Goal: Check status

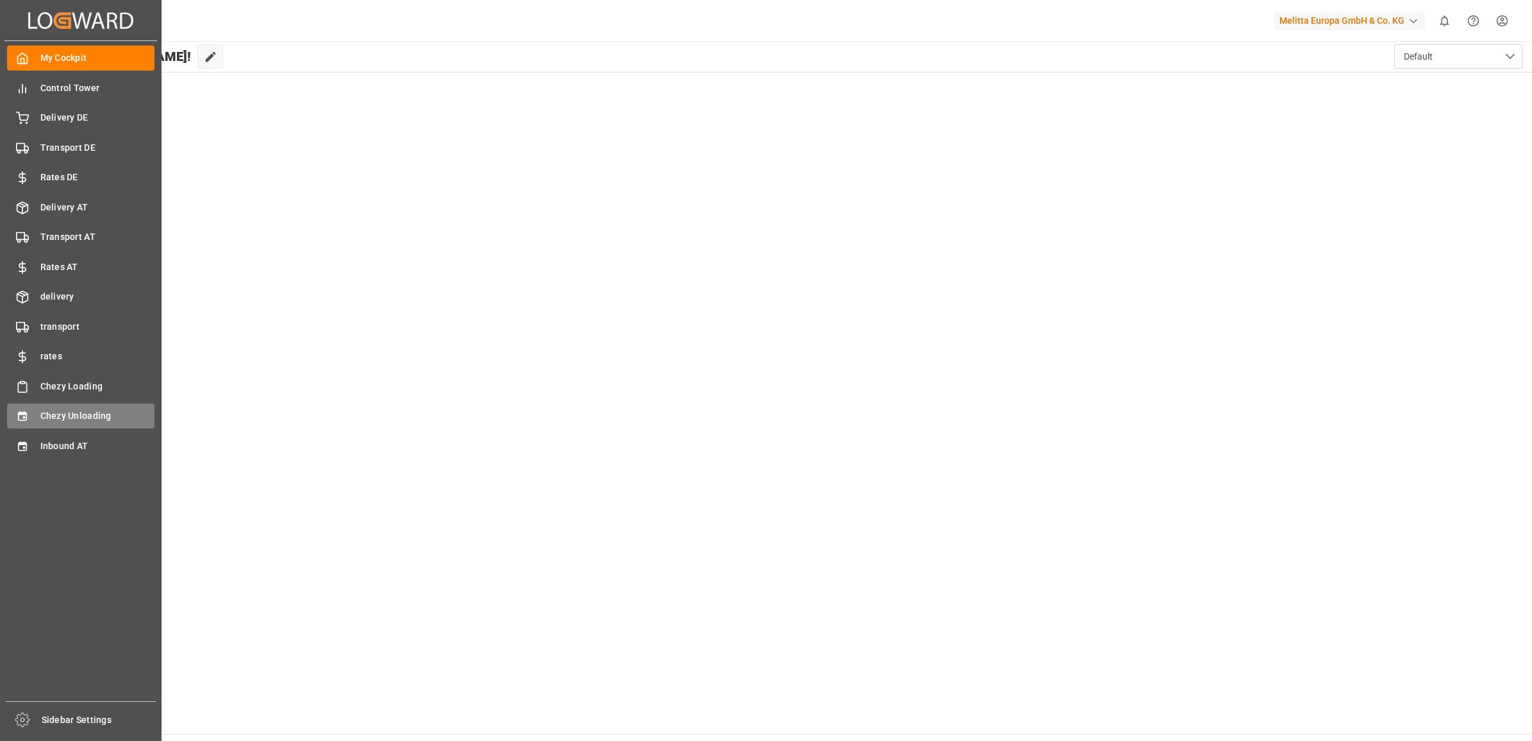
click at [44, 419] on span "Chezy Unloading" at bounding box center [97, 415] width 115 height 13
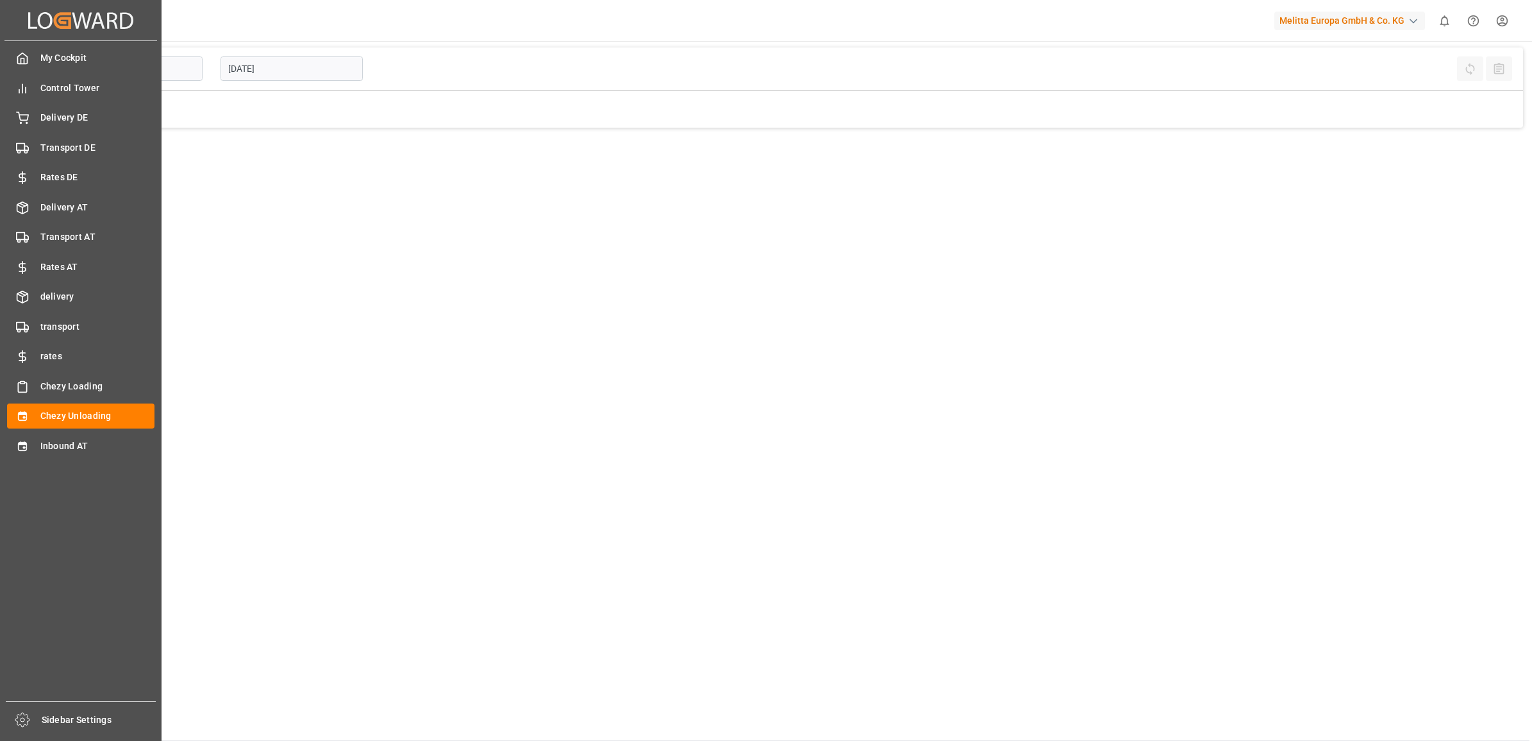
type input "Chezy Unloading"
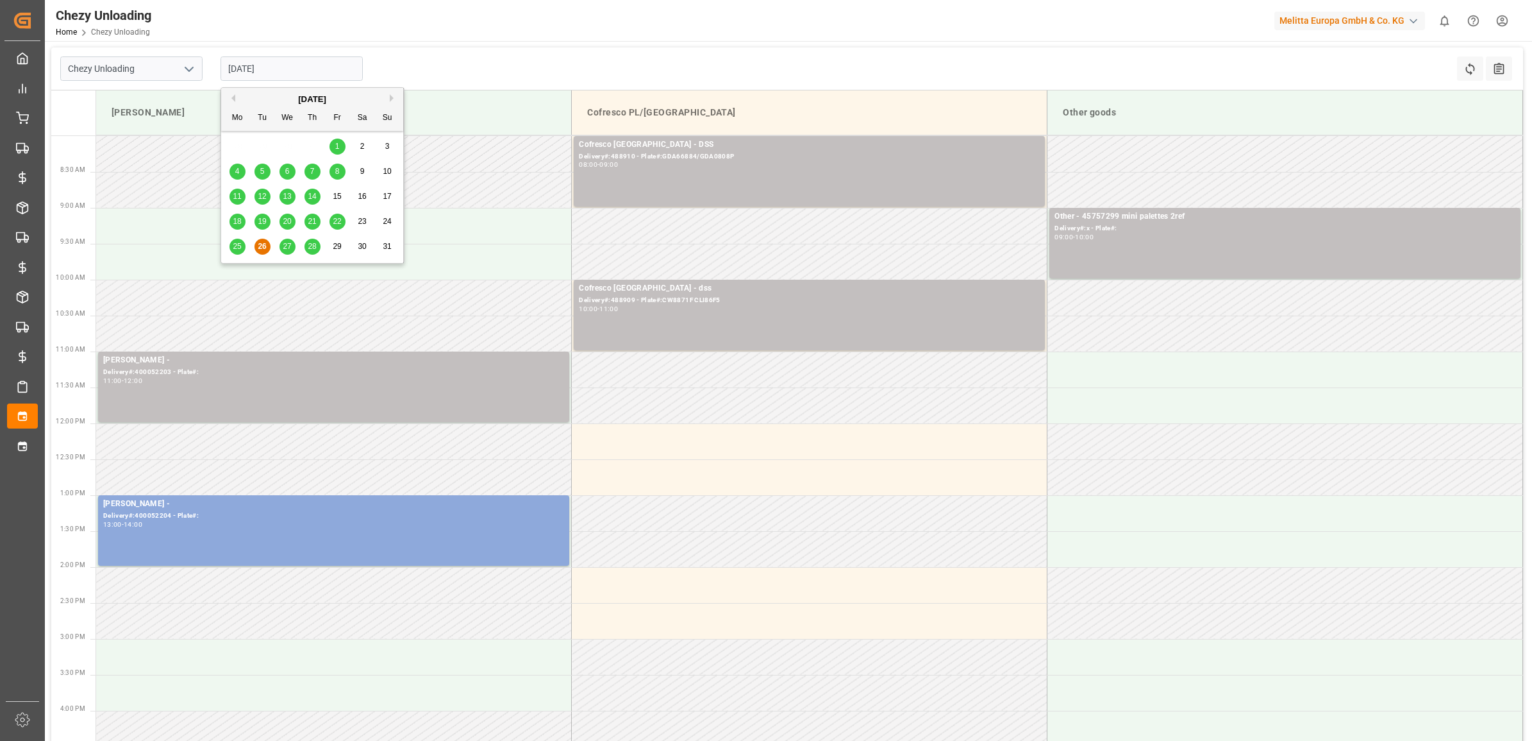
click at [289, 71] on input "[DATE]" at bounding box center [292, 68] width 142 height 24
click at [283, 247] on span "27" at bounding box center [287, 246] width 8 height 9
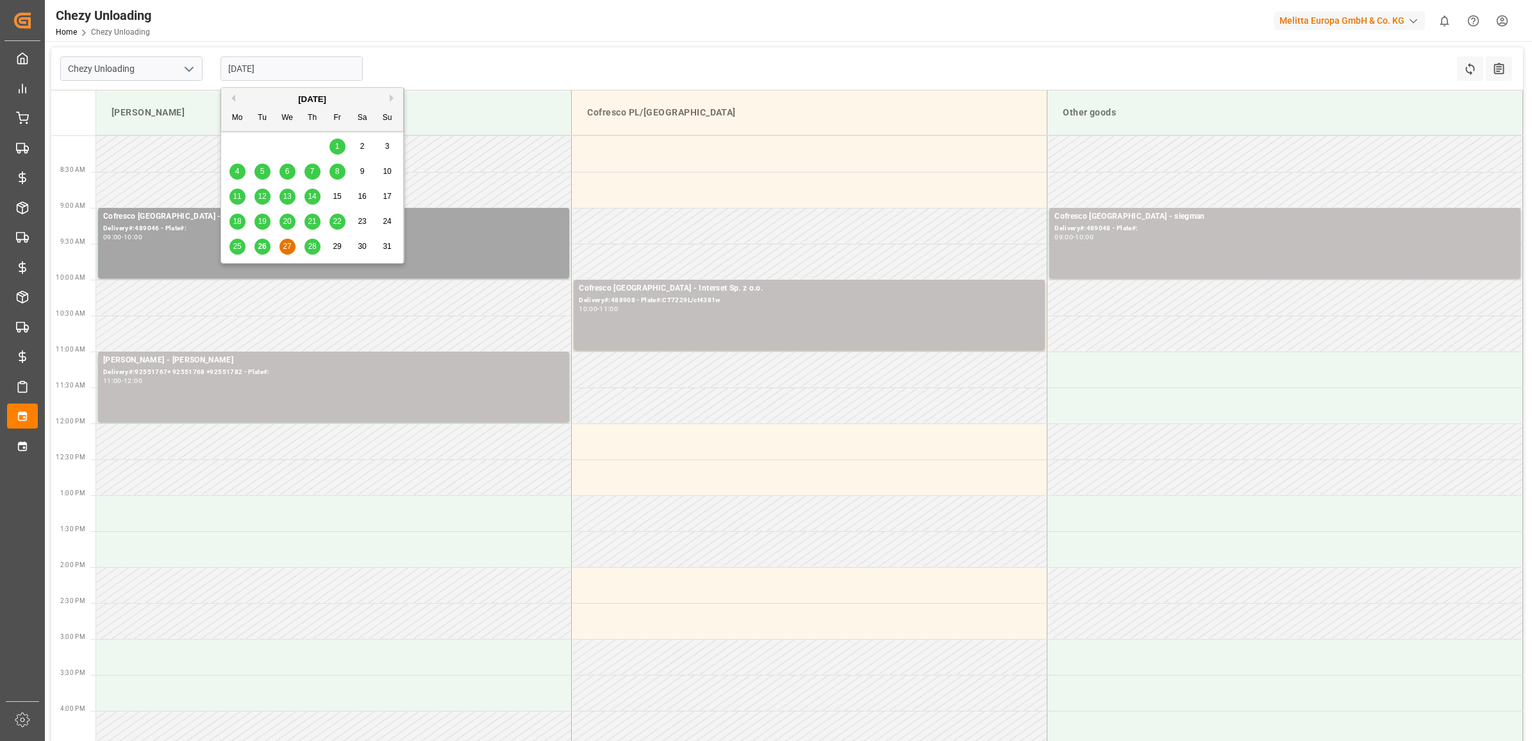
click at [300, 65] on input "[DATE]" at bounding box center [292, 68] width 142 height 24
click at [318, 255] on div "25 26 27 28 29 30 31" at bounding box center [312, 246] width 175 height 25
click at [314, 249] on span "28" at bounding box center [312, 246] width 8 height 9
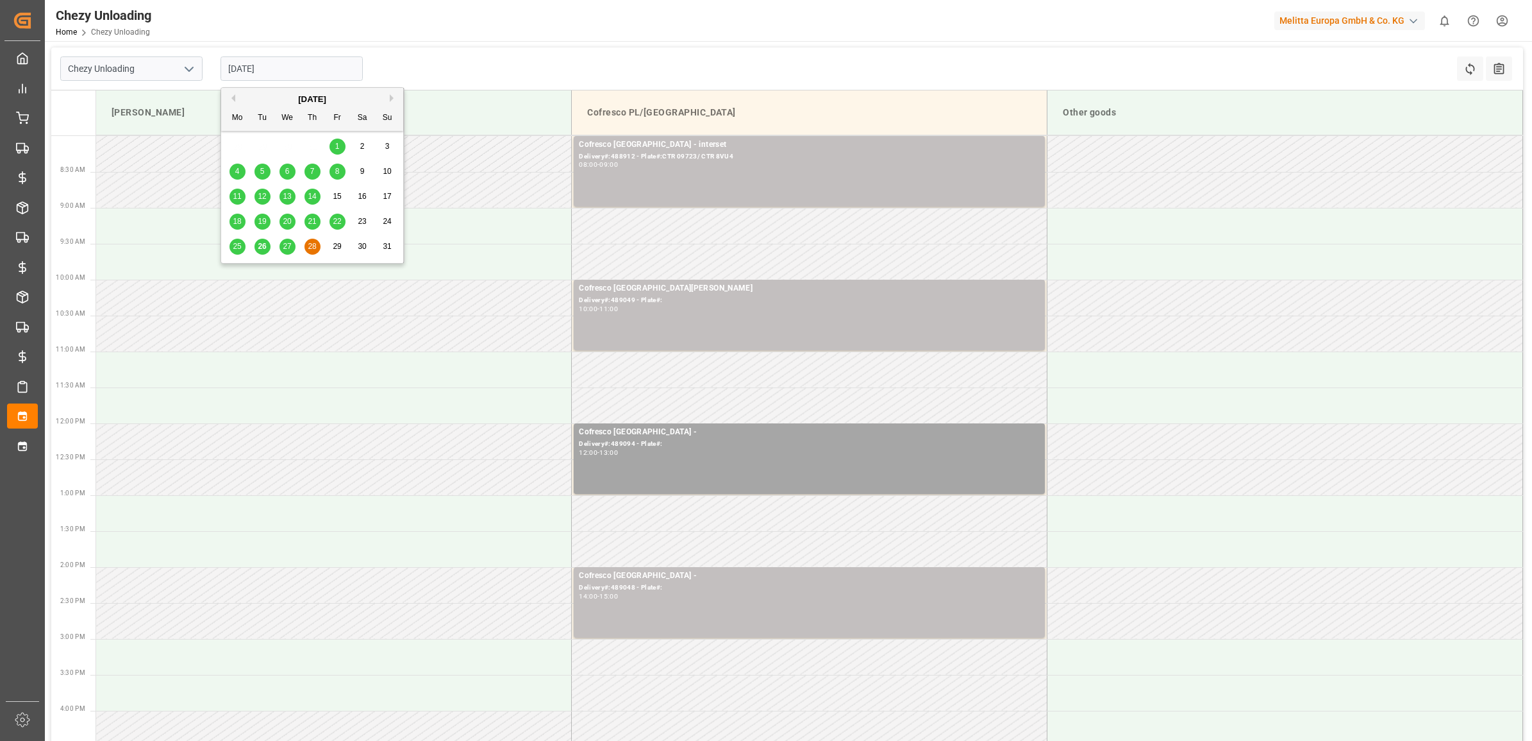
click at [270, 65] on input "[DATE]" at bounding box center [292, 68] width 142 height 24
click at [287, 245] on span "27" at bounding box center [287, 246] width 8 height 9
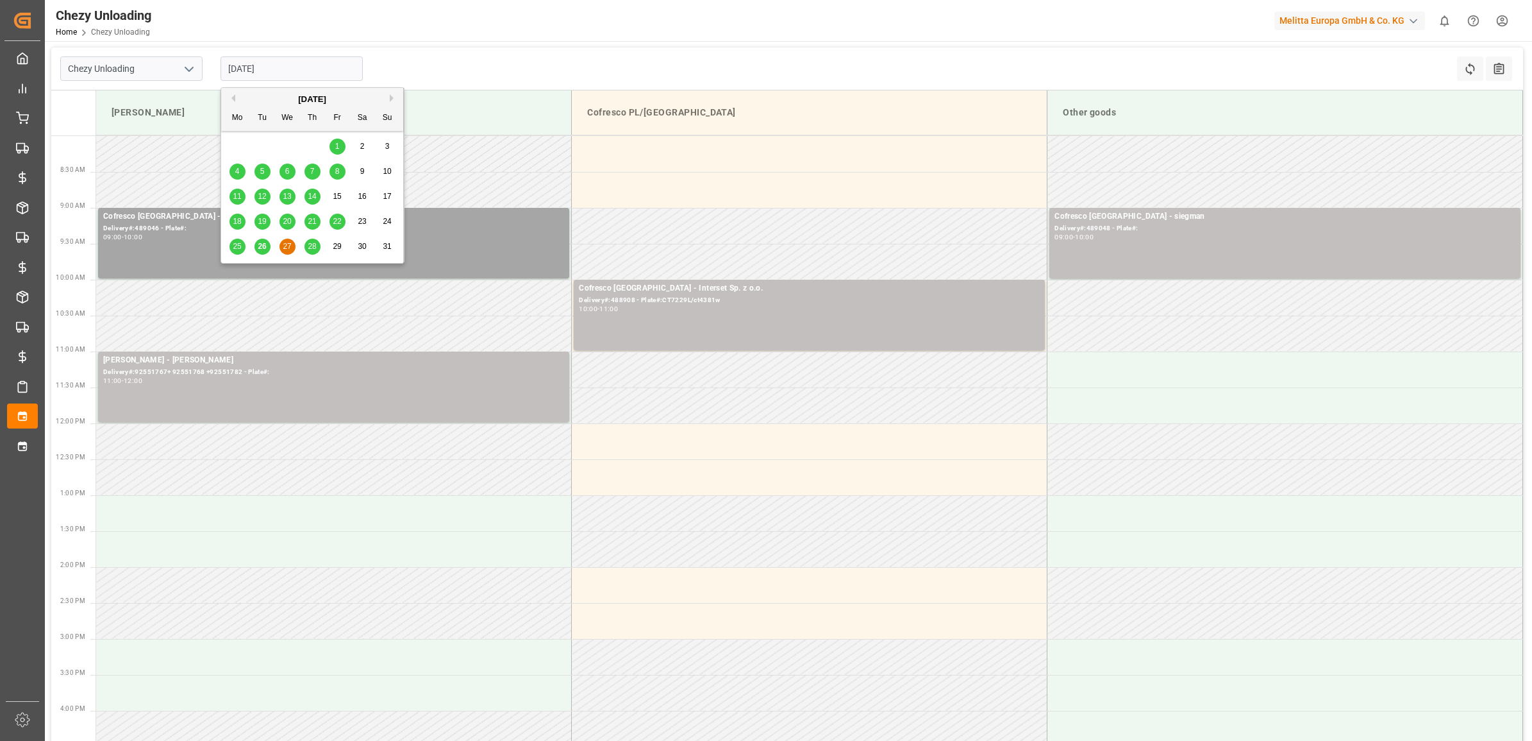
click at [284, 62] on input "[DATE]" at bounding box center [292, 68] width 142 height 24
click at [312, 244] on span "28" at bounding box center [312, 246] width 8 height 9
type input "[DATE]"
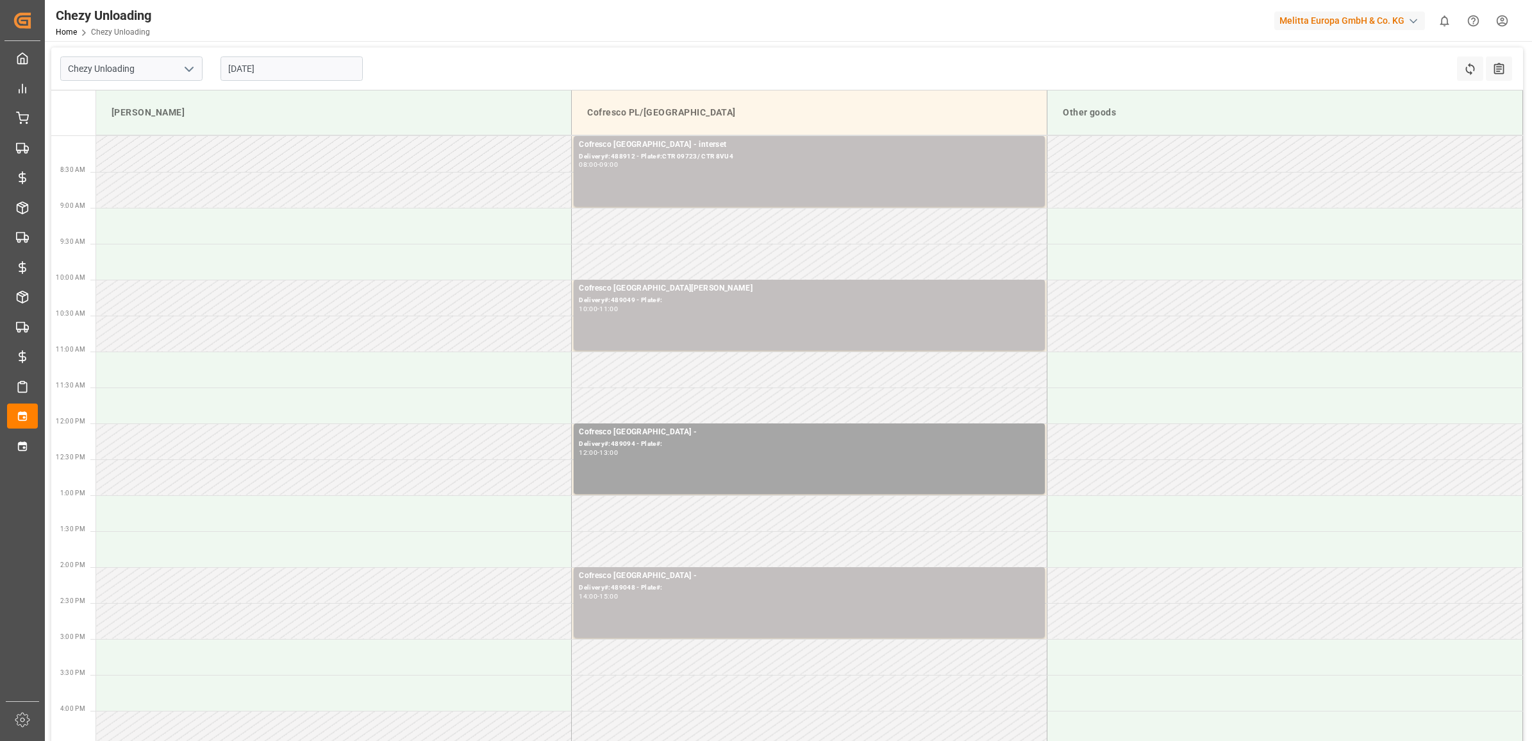
click at [283, 71] on input "[DATE]" at bounding box center [292, 68] width 142 height 24
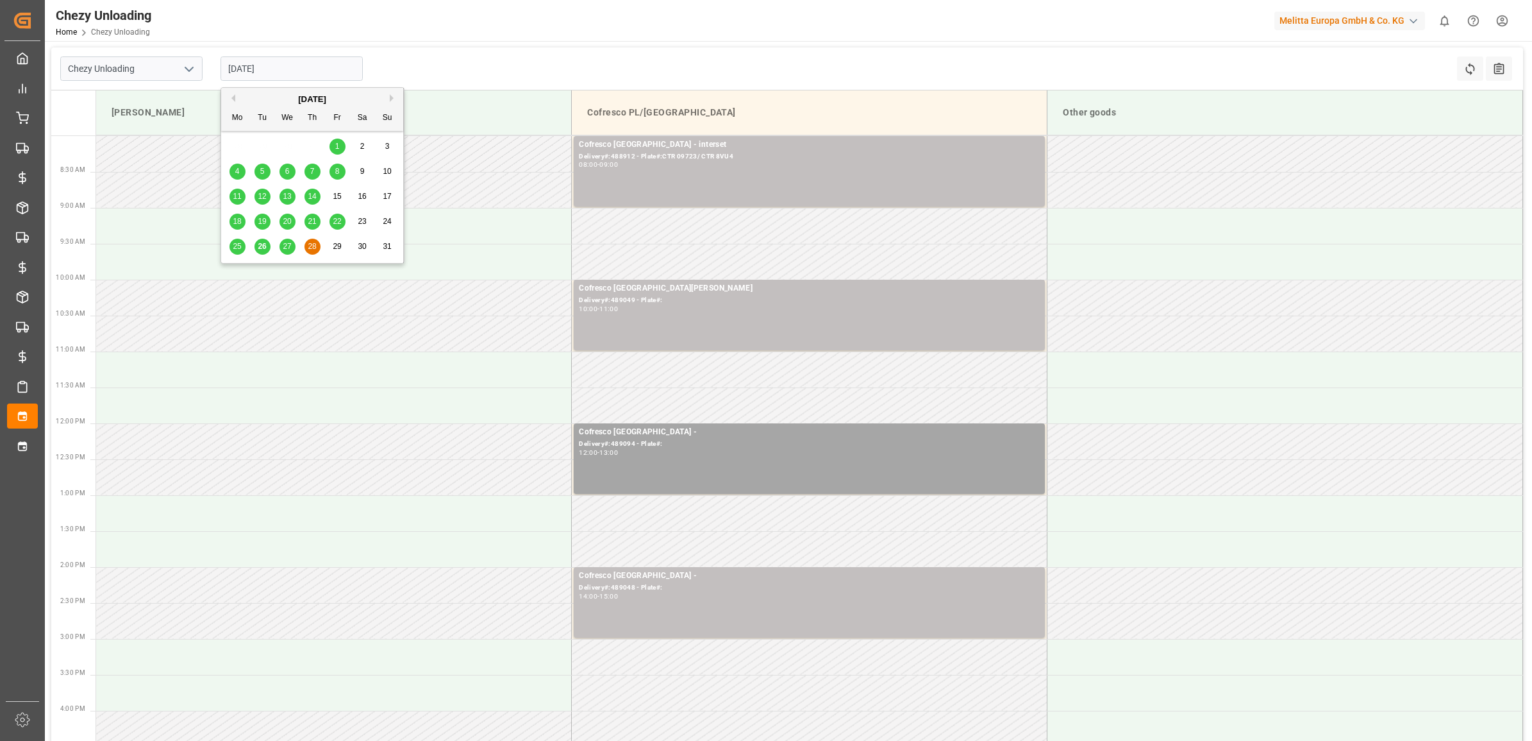
click at [430, 64] on div "Chezy Unloading [DATE] Refresh Time Slots All Audits" at bounding box center [787, 68] width 1472 height 43
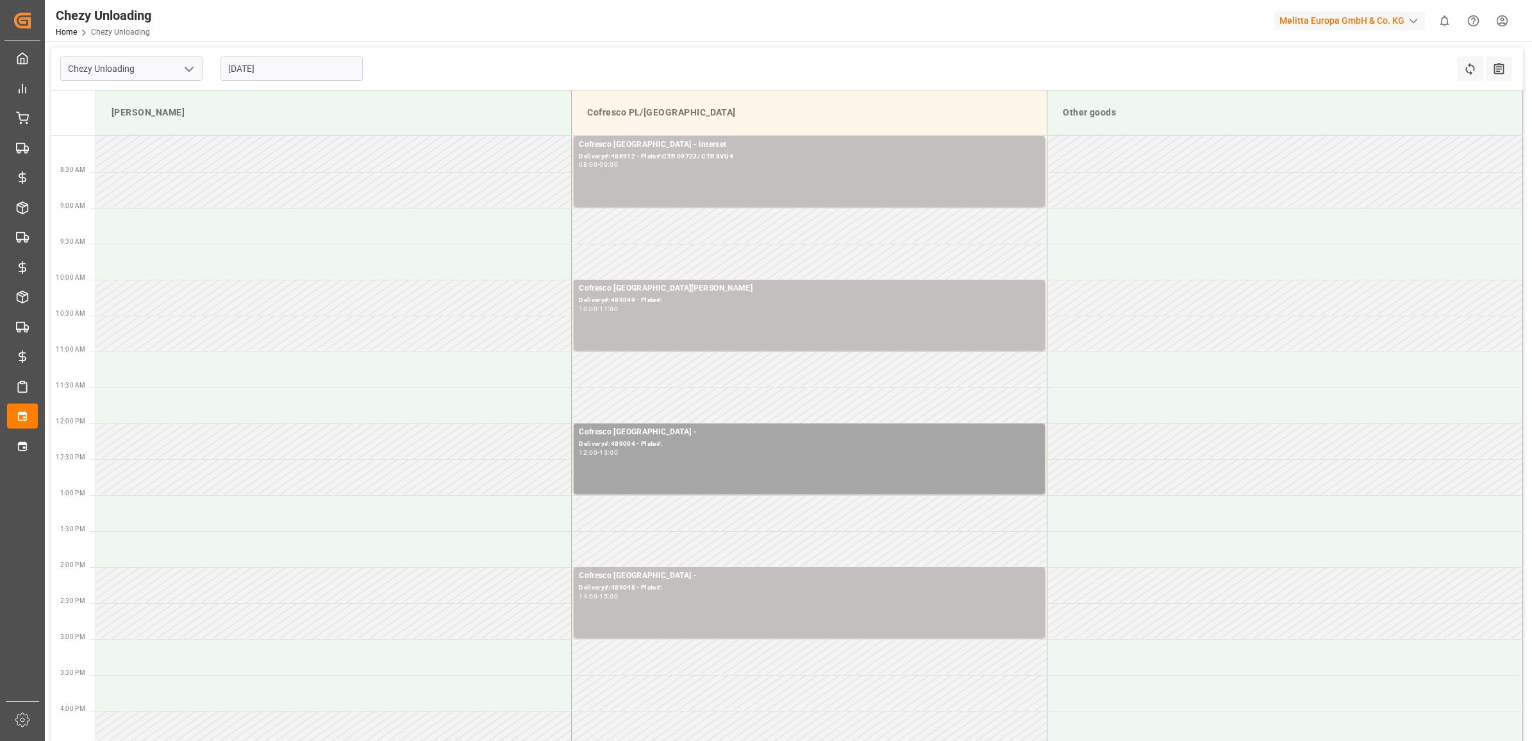
click at [319, 67] on input "[DATE]" at bounding box center [292, 68] width 142 height 24
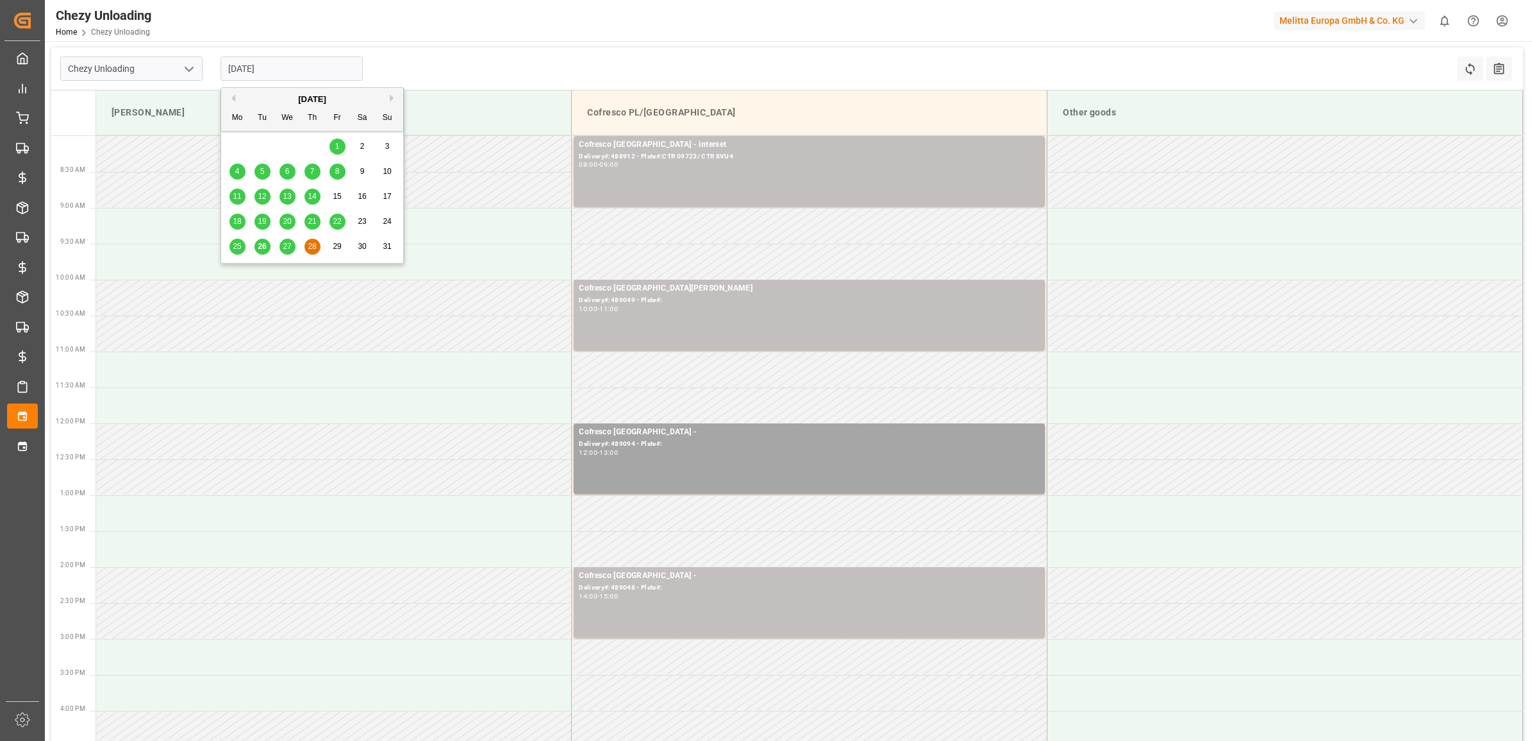
click at [422, 46] on div "Chezy Unloading [DATE] Refresh Time Slots All Audits Melitta G Cofresco PL/[GEO…" at bounding box center [787, 506] width 1485 height 930
